Goal: Transaction & Acquisition: Purchase product/service

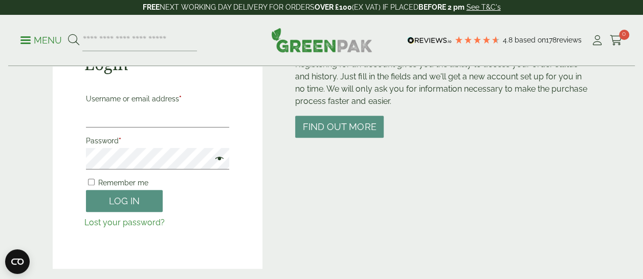
scroll to position [138, 0]
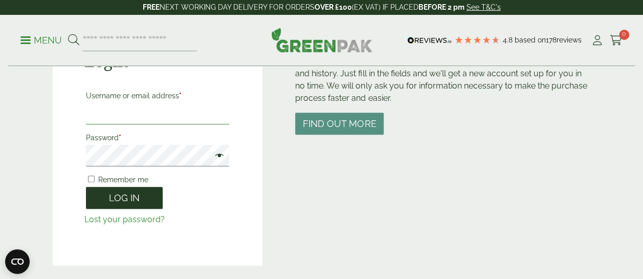
type input "**********"
click at [123, 194] on button "Log in" at bounding box center [124, 198] width 77 height 22
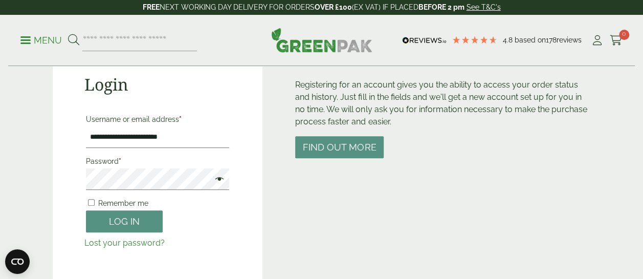
scroll to position [118, 0]
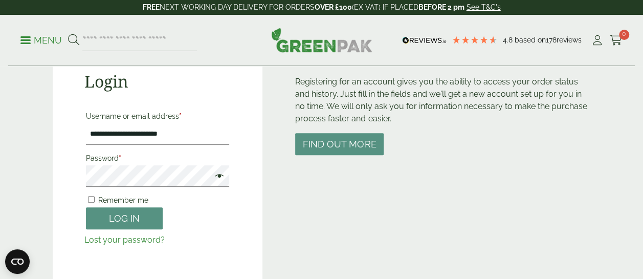
click at [217, 180] on span at bounding box center [216, 177] width 13 height 12
click at [145, 221] on button "Log in" at bounding box center [124, 218] width 77 height 22
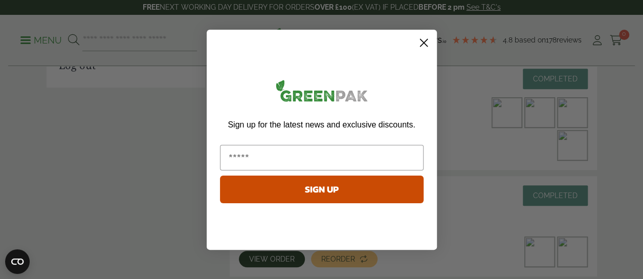
scroll to position [282, 0]
click at [423, 41] on circle "Close dialog" at bounding box center [423, 42] width 17 height 17
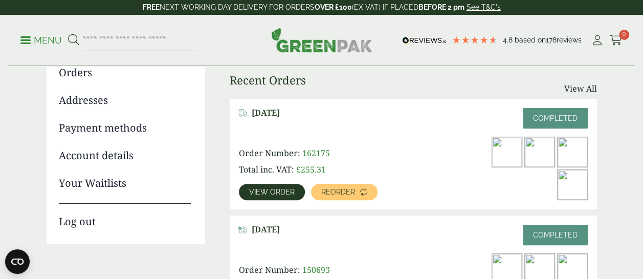
scroll to position [94, 0]
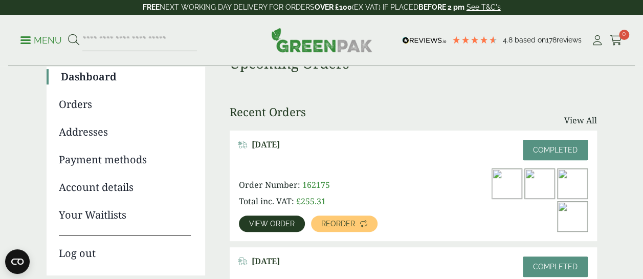
click at [81, 103] on link "Orders" at bounding box center [125, 104] width 132 height 15
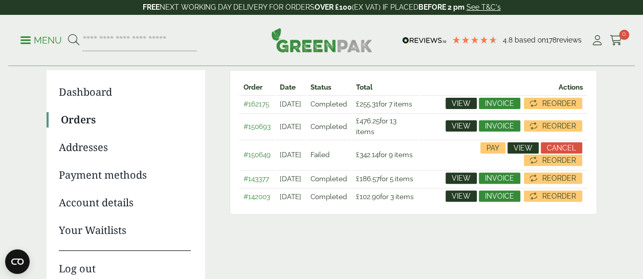
scroll to position [78, 0]
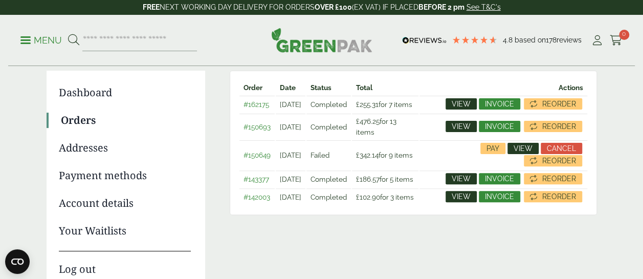
click at [470, 200] on span "View" at bounding box center [461, 196] width 19 height 7
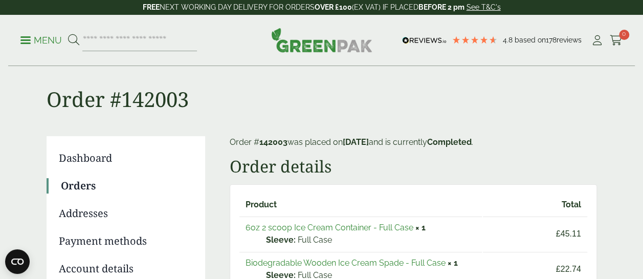
scroll to position [11, 0]
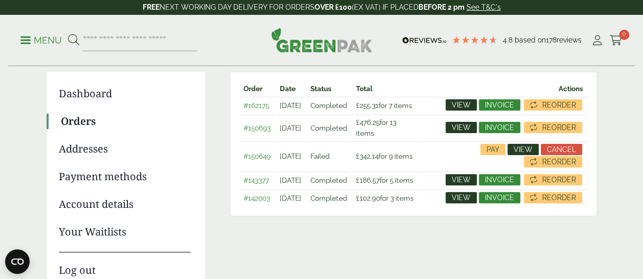
scroll to position [83, 0]
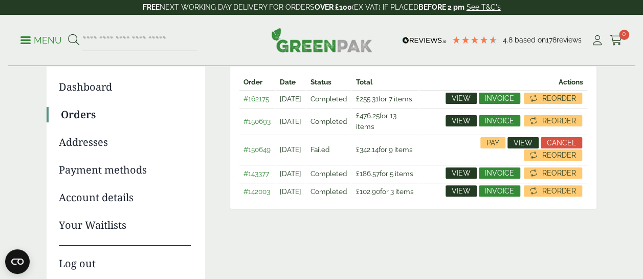
click at [460, 176] on span "View" at bounding box center [461, 172] width 19 height 7
click at [522, 146] on span "View" at bounding box center [522, 142] width 19 height 7
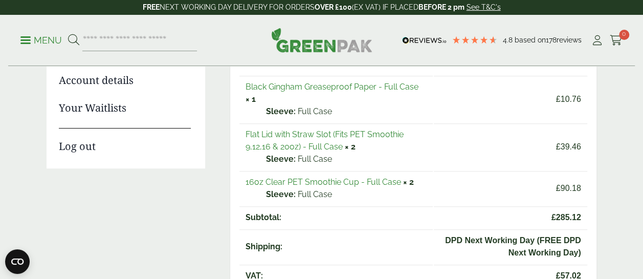
scroll to position [201, 0]
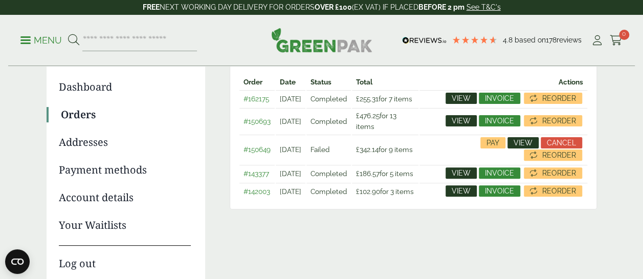
click at [461, 124] on span "View" at bounding box center [461, 120] width 19 height 7
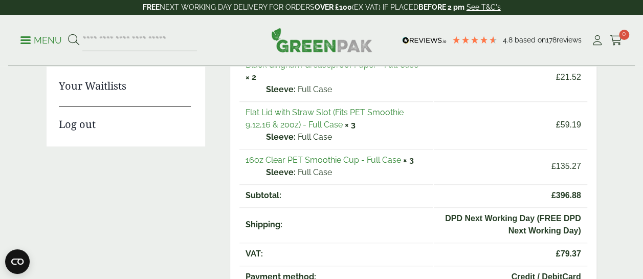
scroll to position [223, 0]
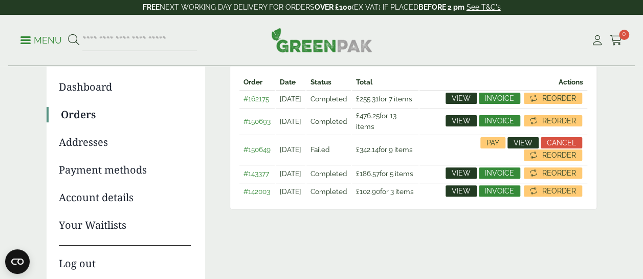
click at [454, 99] on span "View" at bounding box center [461, 98] width 19 height 7
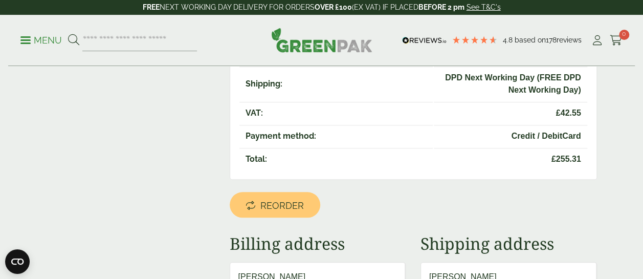
scroll to position [390, 0]
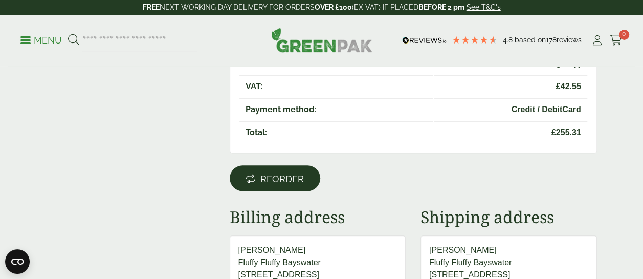
click at [260, 183] on link "Reorder" at bounding box center [275, 178] width 91 height 26
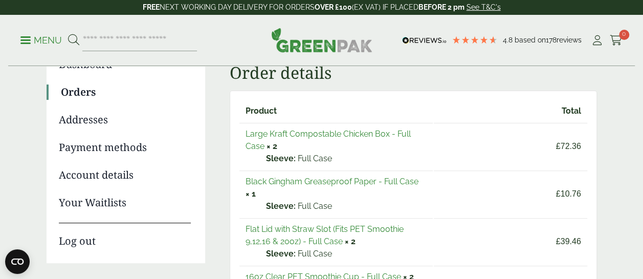
scroll to position [106, 0]
click at [303, 135] on link "Large Kraft Compostable Chicken Box - Full Case" at bounding box center [327, 139] width 165 height 22
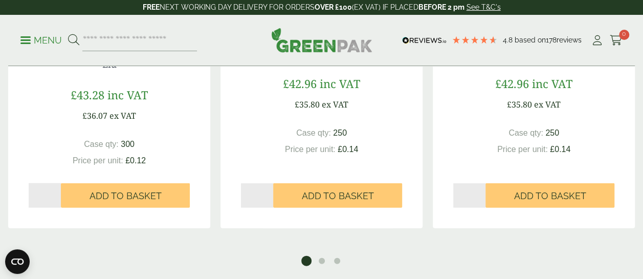
scroll to position [1033, 0]
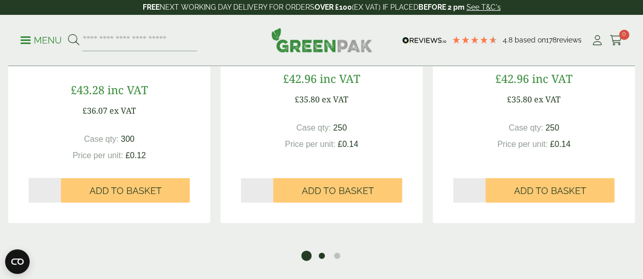
click at [324, 251] on button "2" at bounding box center [322, 256] width 10 height 10
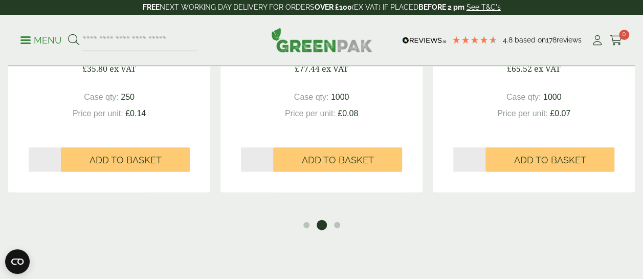
scroll to position [1065, 0]
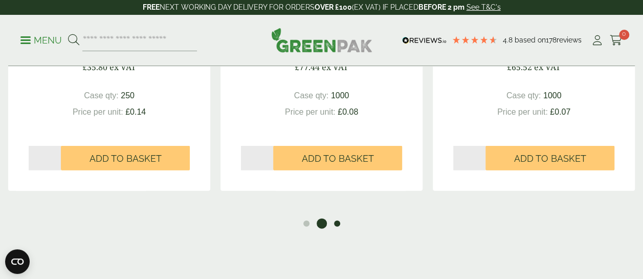
click at [337, 218] on button "3" at bounding box center [337, 223] width 10 height 10
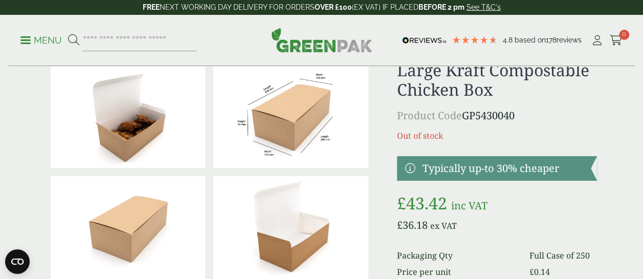
scroll to position [0, 0]
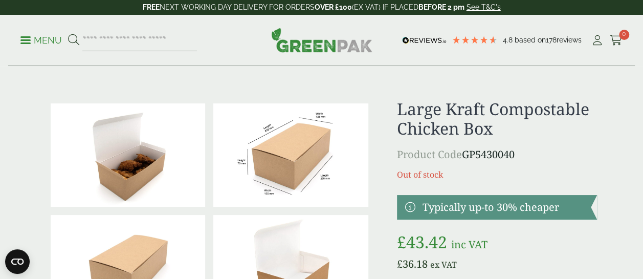
click at [295, 150] on img at bounding box center [290, 154] width 155 height 103
click at [597, 35] on icon at bounding box center [597, 40] width 13 height 10
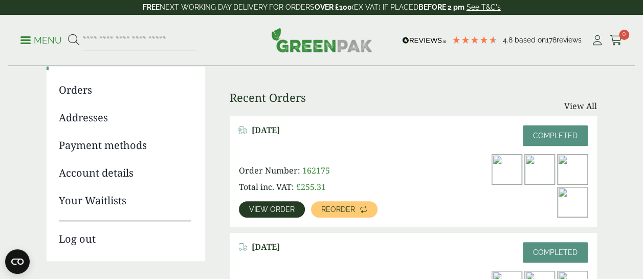
scroll to position [107, 0]
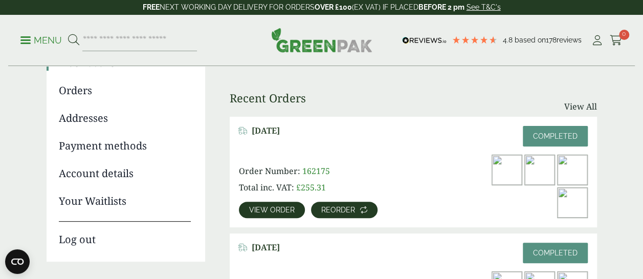
click at [324, 212] on span "Reorder" at bounding box center [338, 209] width 34 height 7
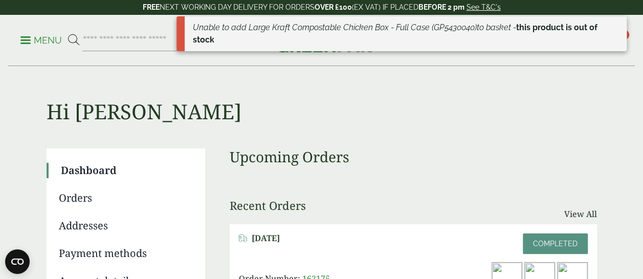
click at [402, 160] on h3 "Upcoming Orders" at bounding box center [413, 156] width 367 height 17
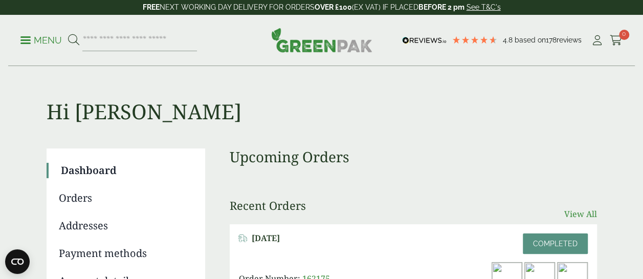
click at [579, 212] on link "View All" at bounding box center [580, 214] width 33 height 12
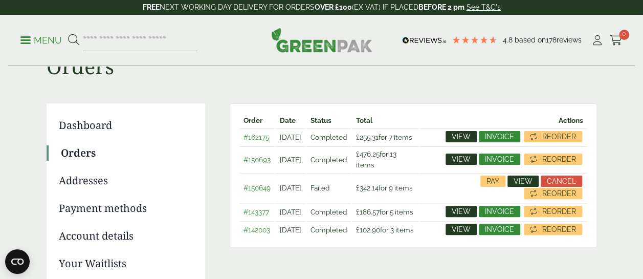
scroll to position [46, 0]
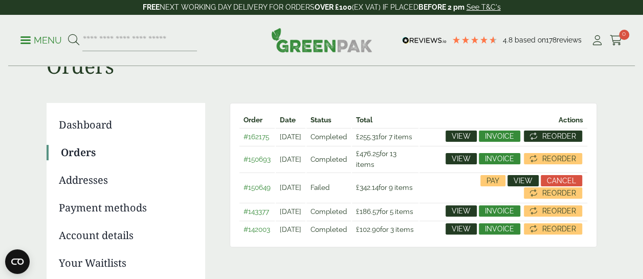
click at [536, 136] on icon at bounding box center [533, 135] width 7 height 7
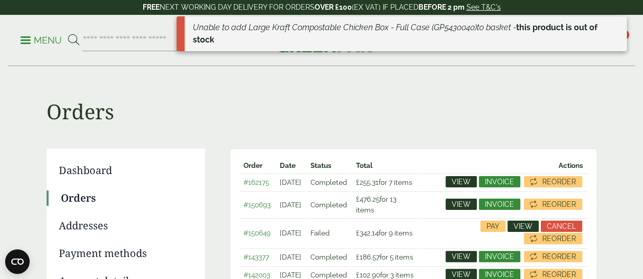
click at [458, 184] on span "View" at bounding box center [461, 181] width 19 height 7
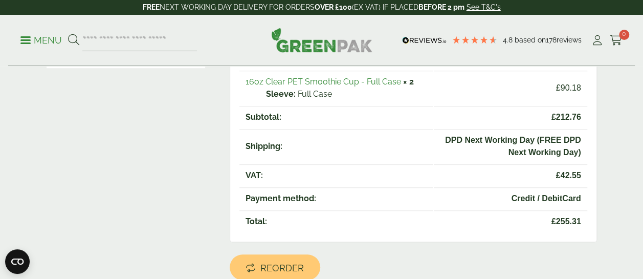
scroll to position [301, 0]
